Goal: Register for event/course

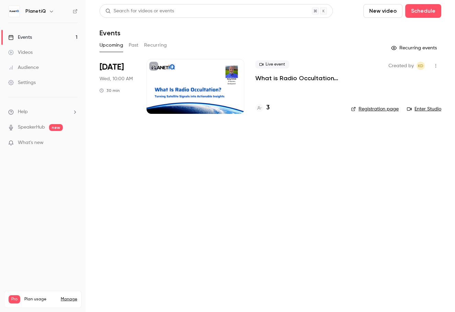
click at [267, 109] on h4 "3" at bounding box center [267, 107] width 3 height 9
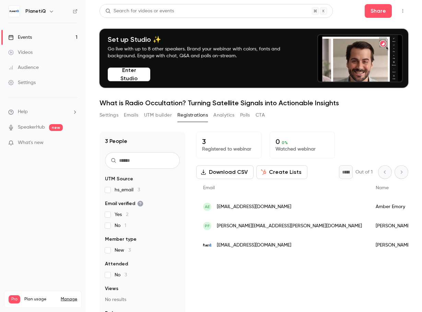
click at [45, 142] on p "What's new" at bounding box center [37, 142] width 58 height 7
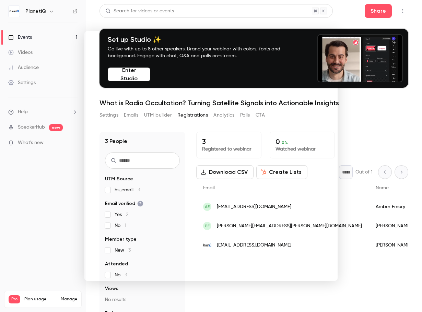
click at [377, 133] on div at bounding box center [211, 156] width 422 height 312
